Goal: Information Seeking & Learning: Compare options

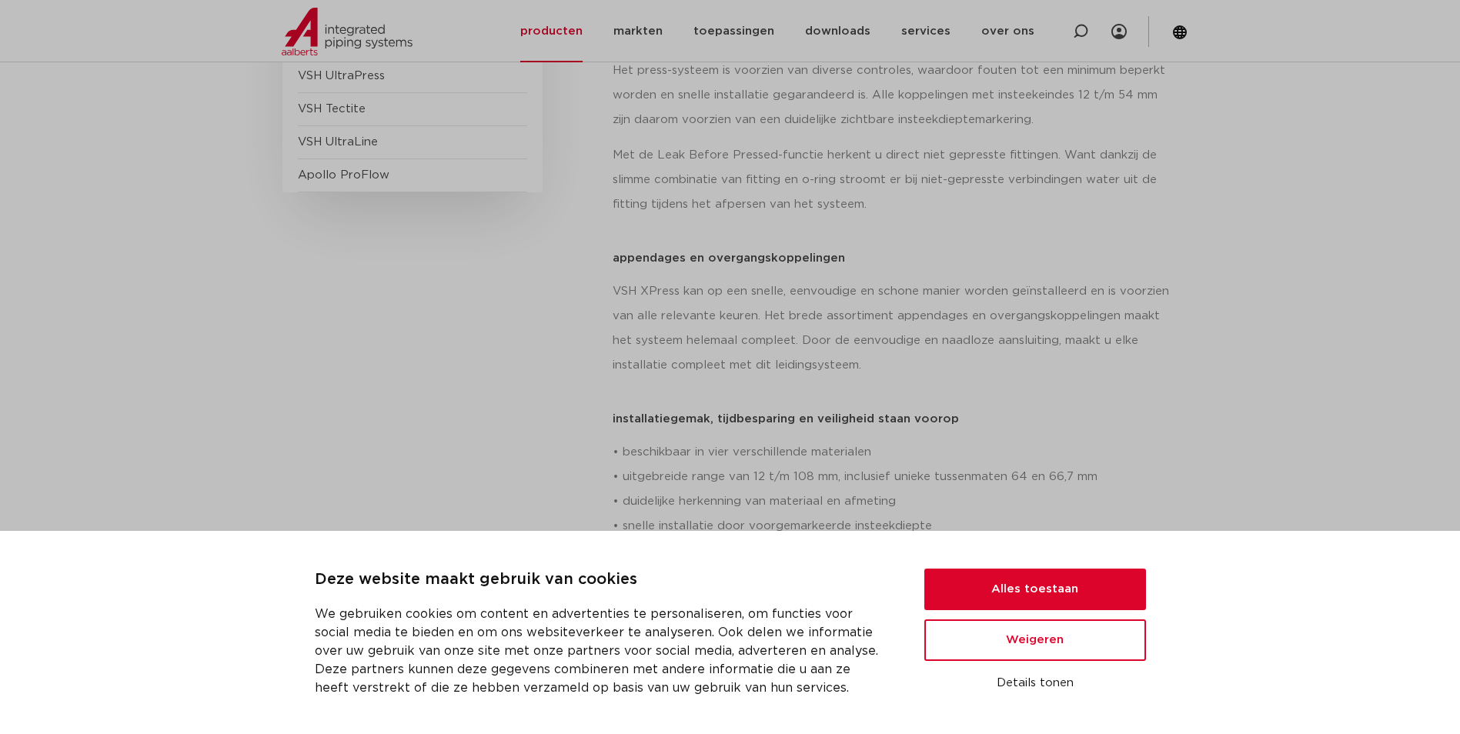
scroll to position [2715, 0]
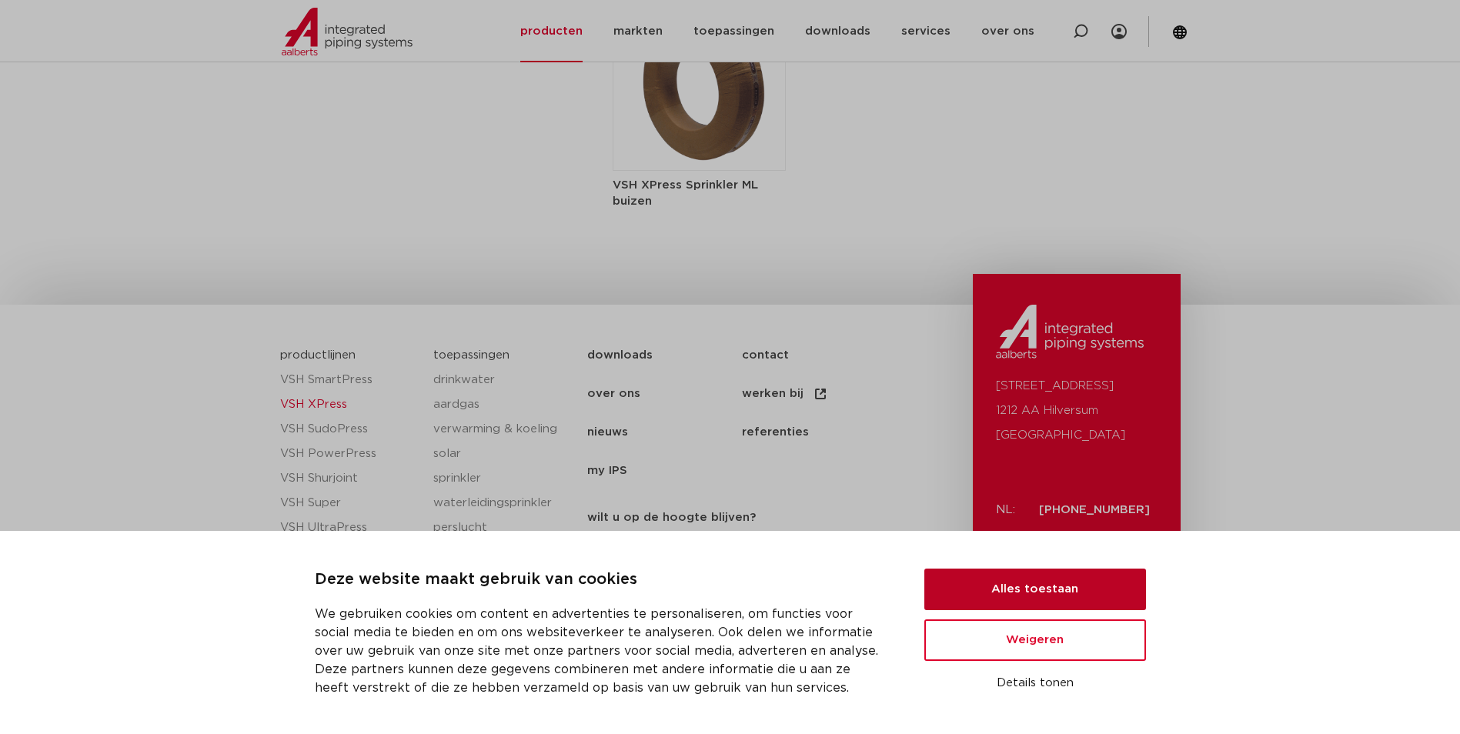
click at [1039, 582] on button "Alles toestaan" at bounding box center [1035, 590] width 222 height 42
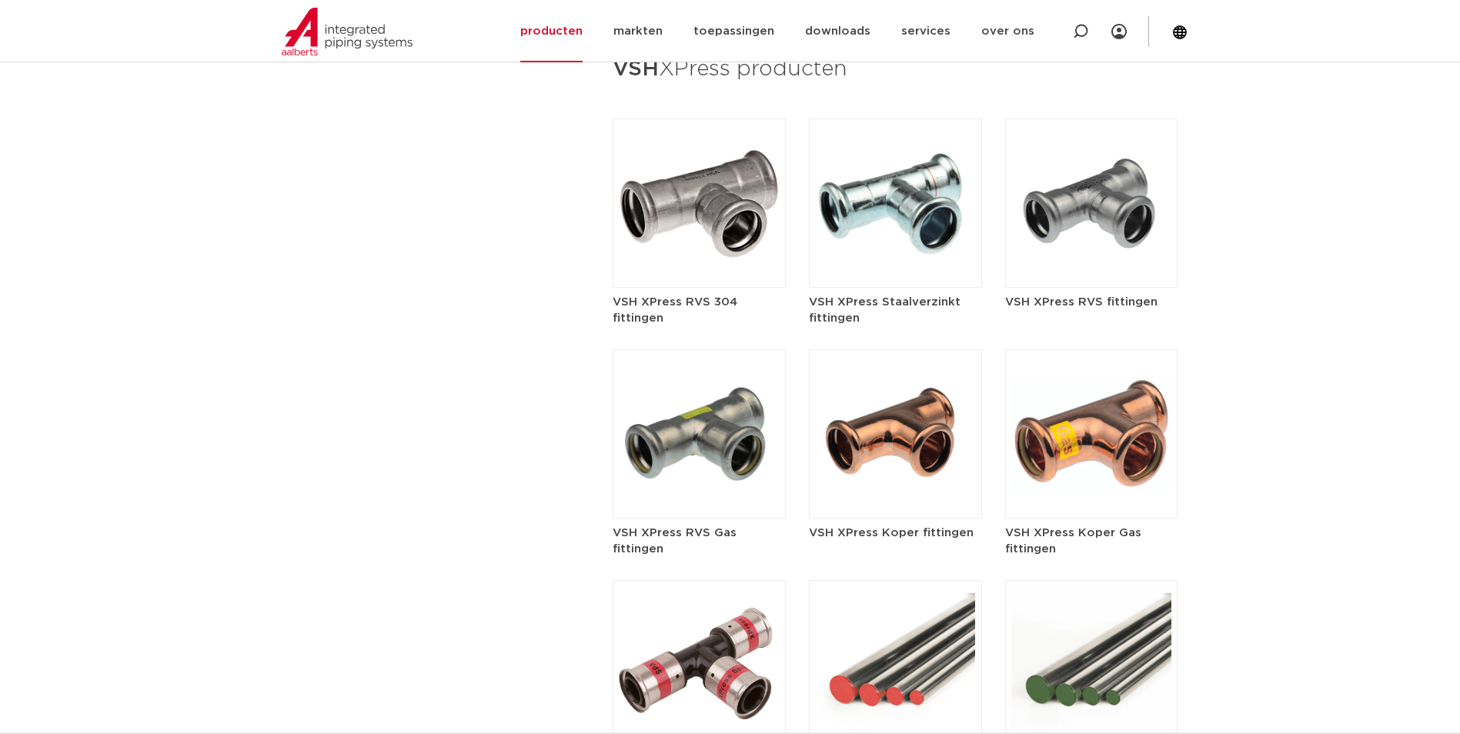
scroll to position [1868, 0]
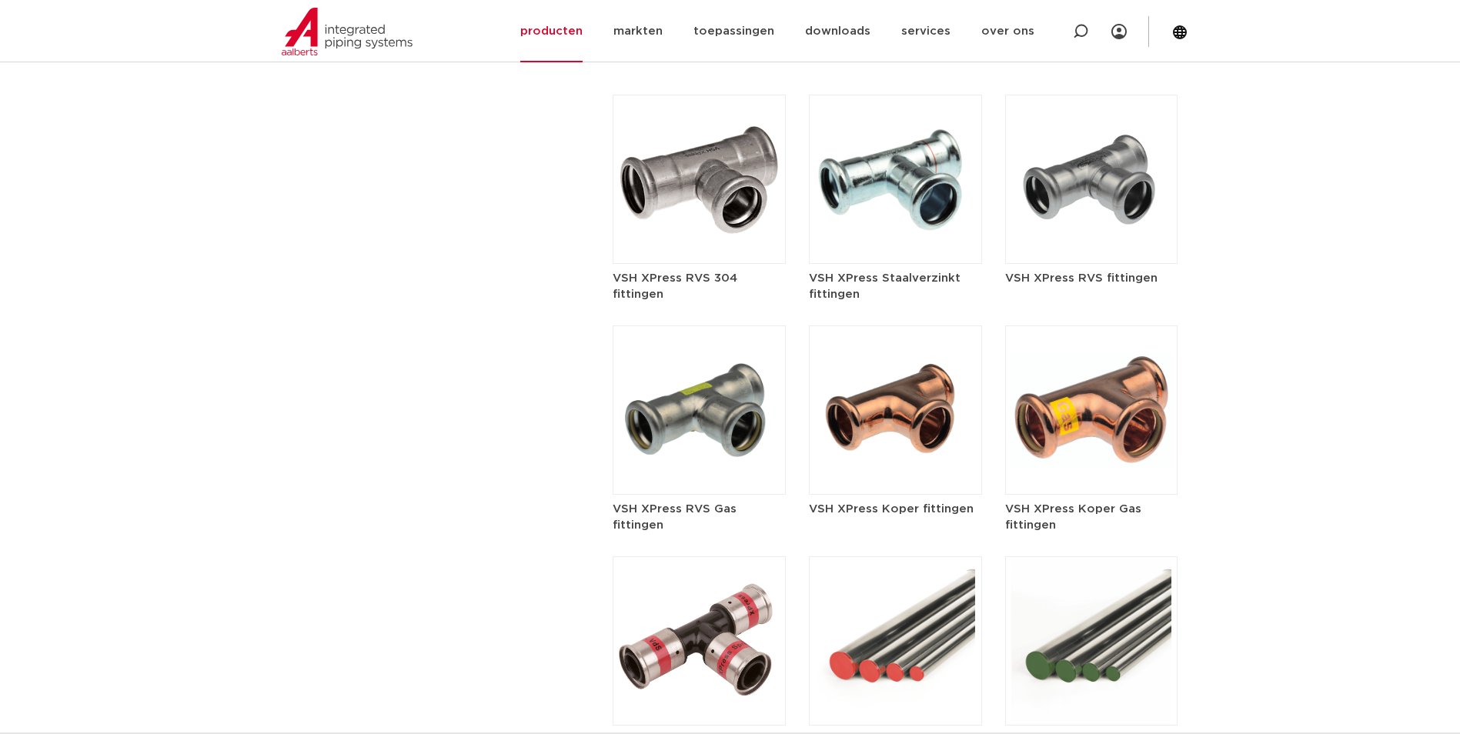
click at [893, 456] on img at bounding box center [895, 410] width 173 height 169
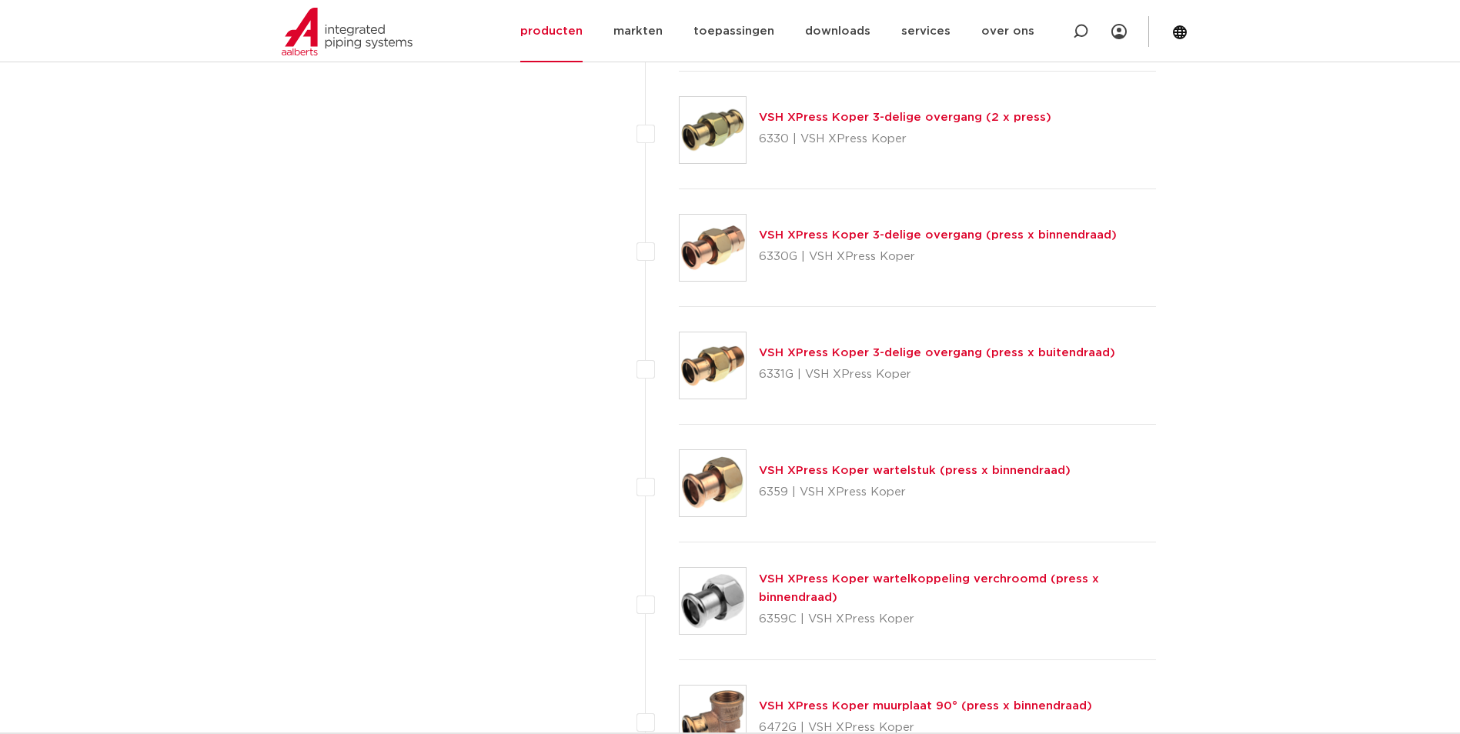
scroll to position [1924, 0]
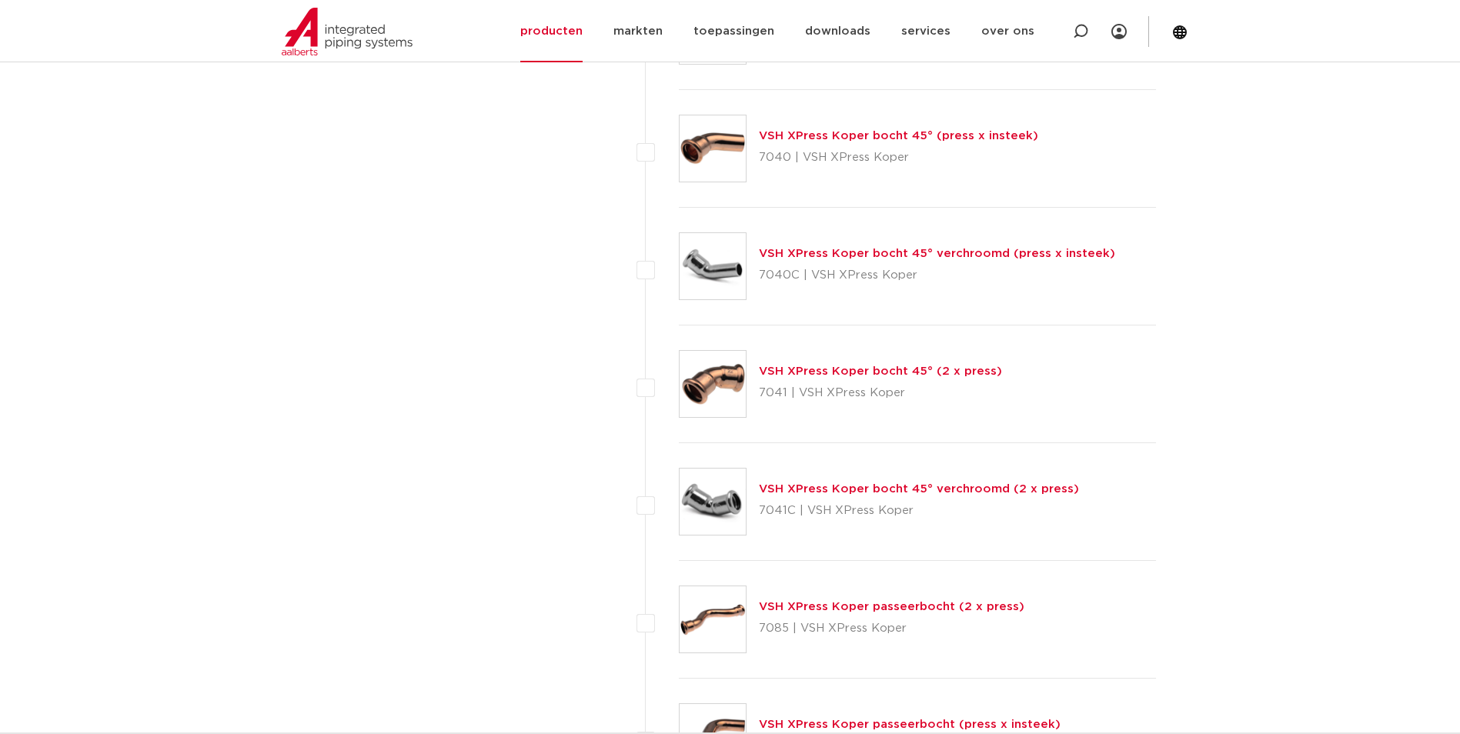
drag, startPoint x: 822, startPoint y: 267, endPoint x: 437, endPoint y: 329, distance: 389.8
click at [437, 329] on div "wis alles filter producten zoek op naam of productnummer alle categorieën [GEOG…" at bounding box center [438, 347] width 292 height 7180
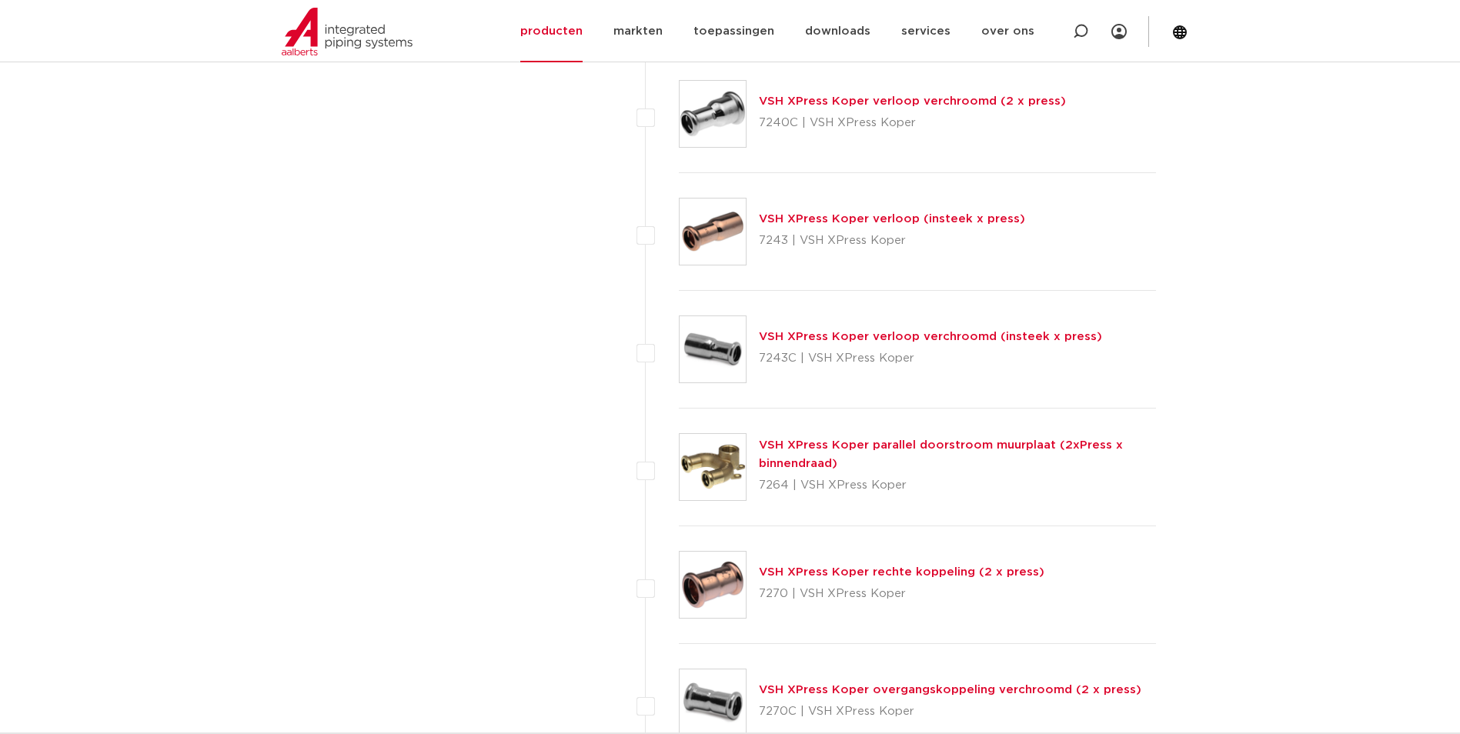
scroll to position [5694, 0]
click at [771, 593] on p "7270 | VSH XPress Koper" at bounding box center [901, 593] width 285 height 25
copy p "7270"
